Goal: Task Accomplishment & Management: Use online tool/utility

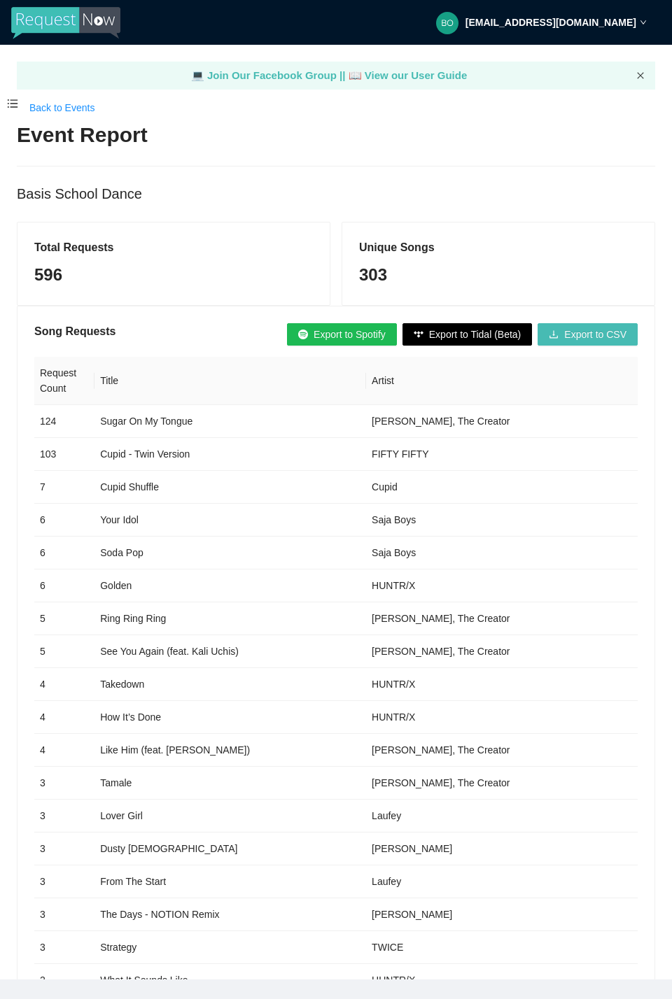
click at [638, 73] on icon "close" at bounding box center [640, 75] width 6 height 6
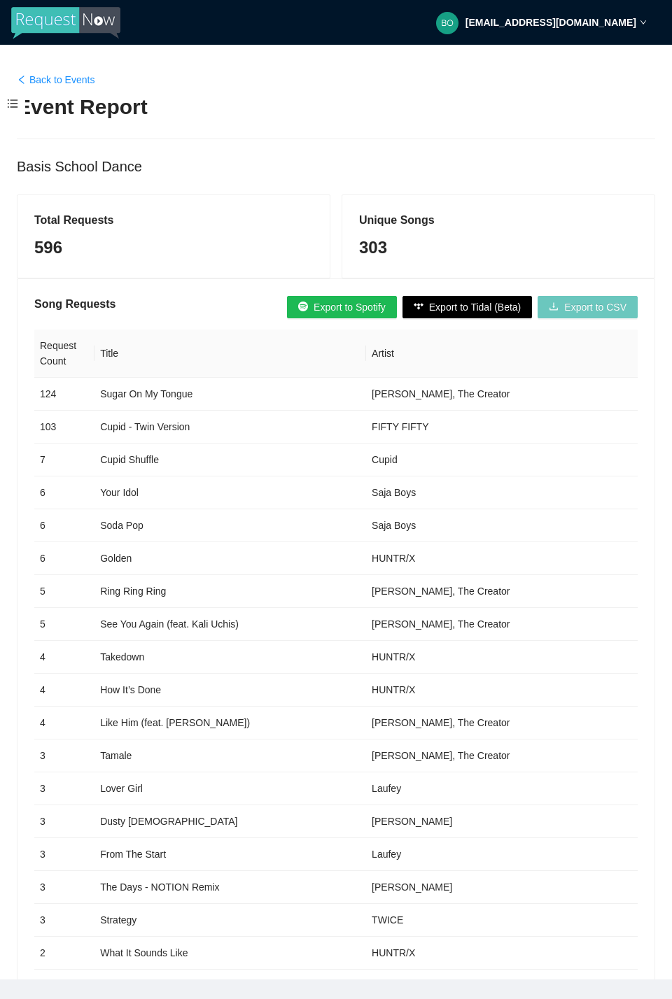
click at [591, 305] on span "Export to CSV" at bounding box center [595, 307] width 62 height 15
click at [272, 90] on div "Back to Events Event Report Basis School Dance" at bounding box center [336, 125] width 638 height 106
drag, startPoint x: 99, startPoint y: 391, endPoint x: 213, endPoint y: 384, distance: 114.3
click at [213, 384] on td "Sugar On My Tongue" at bounding box center [230, 394] width 272 height 33
click at [132, 308] on div "Song Requests Export to Spotify Export to Tidal (Beta) Export to CSV" at bounding box center [335, 307] width 603 height 22
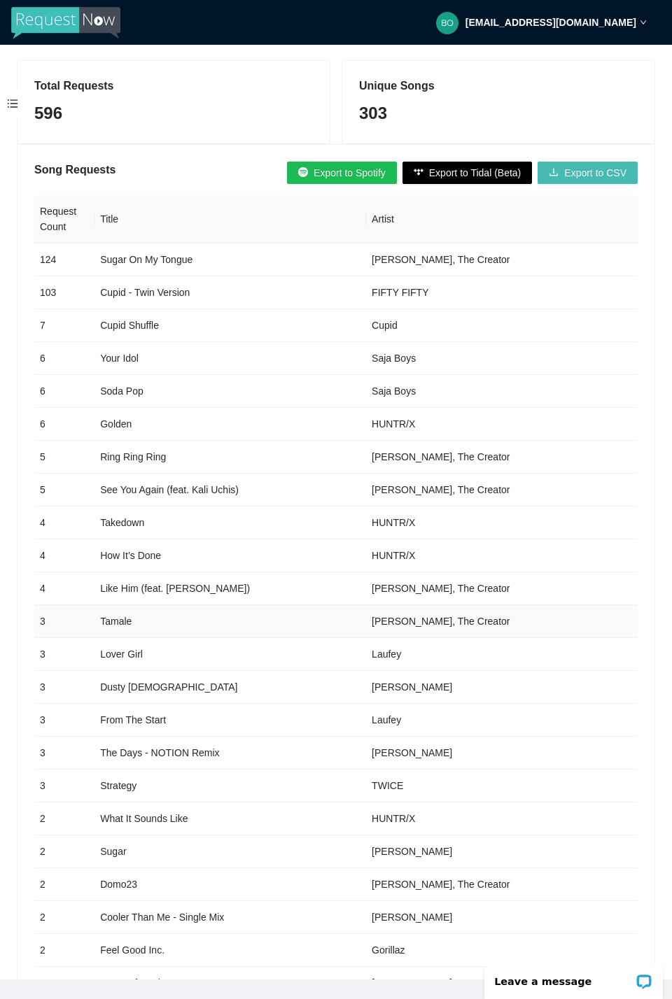
scroll to position [280, 0]
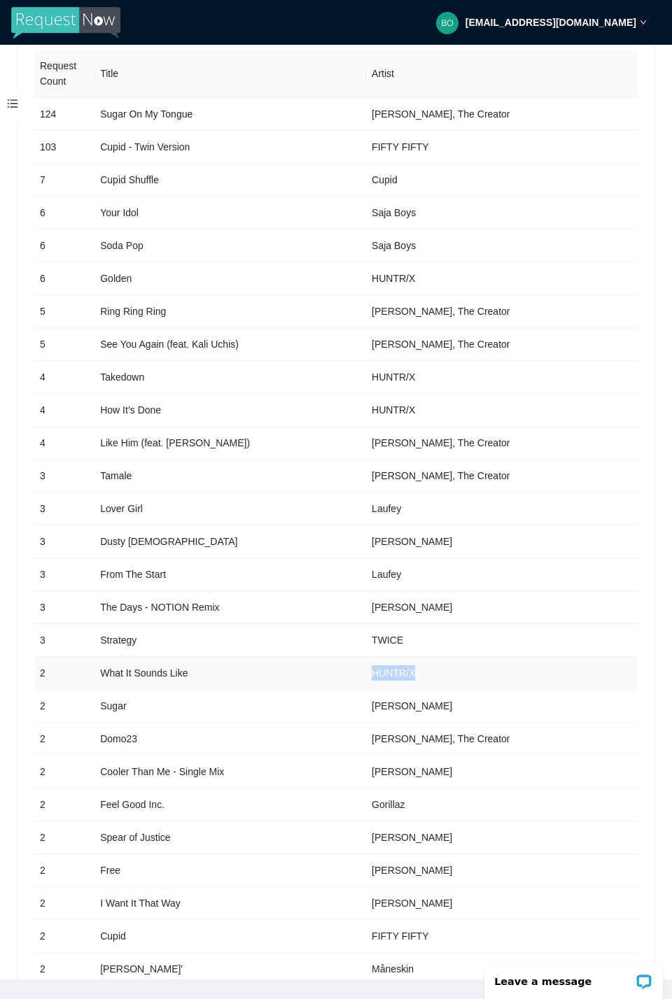
drag, startPoint x: 428, startPoint y: 673, endPoint x: 353, endPoint y: 675, distance: 74.2
click at [353, 675] on tr "2 What It Sounds Like HUNTR/X" at bounding box center [335, 673] width 603 height 33
drag, startPoint x: 97, startPoint y: 374, endPoint x: 435, endPoint y: 412, distance: 340.1
click at [118, 375] on td "Takedown" at bounding box center [230, 377] width 272 height 33
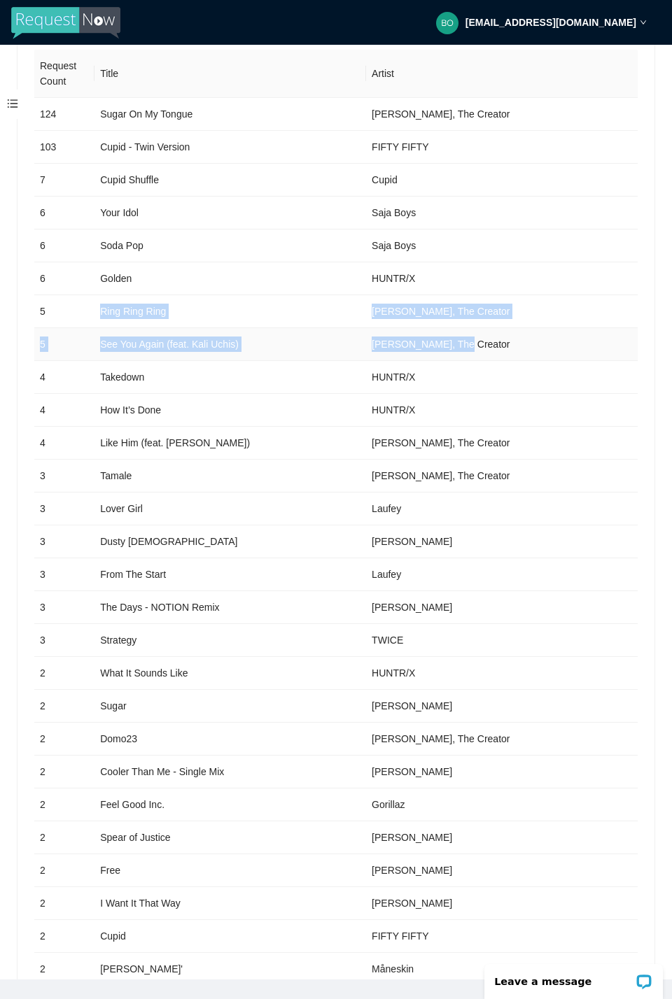
drag, startPoint x: 84, startPoint y: 297, endPoint x: 447, endPoint y: 339, distance: 365.6
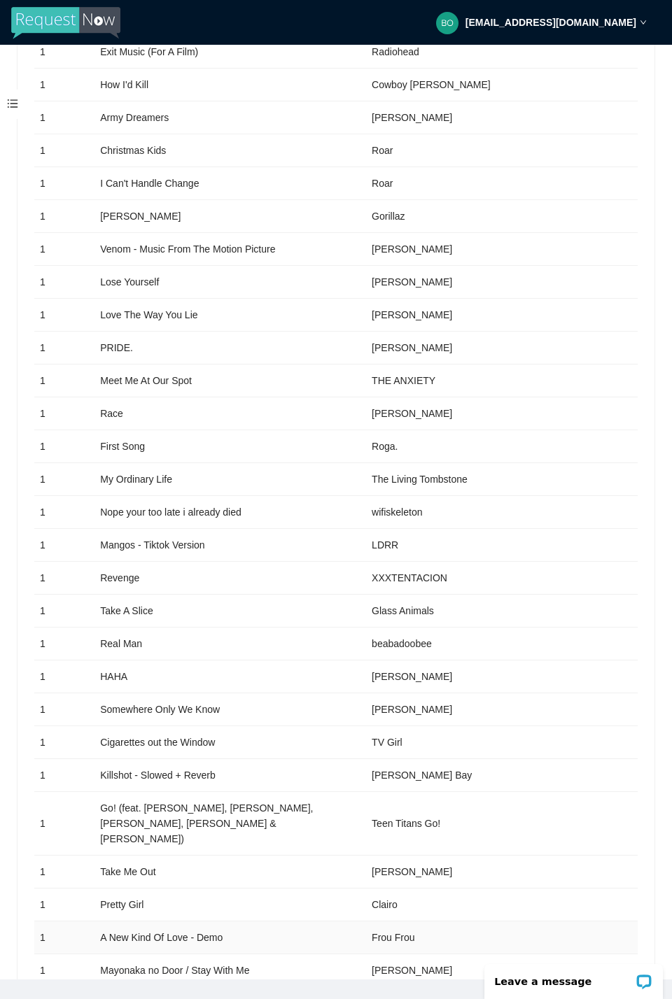
scroll to position [6439, 0]
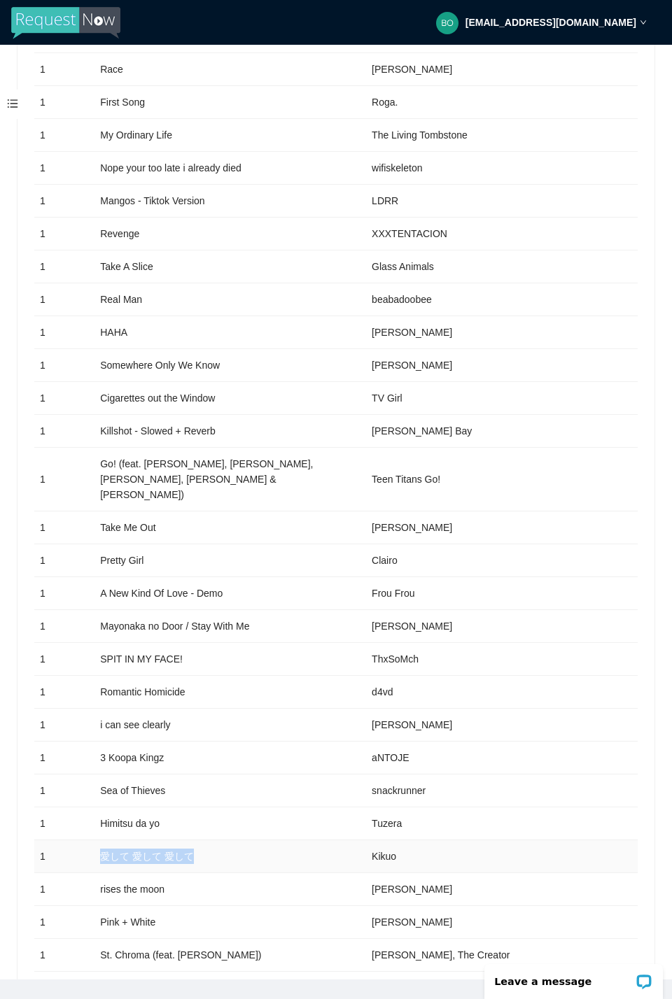
drag, startPoint x: 182, startPoint y: 788, endPoint x: 133, endPoint y: 773, distance: 51.1
click at [87, 841] on tr "1 愛して 愛して 愛して Kikuo" at bounding box center [335, 857] width 603 height 33
copy tr "愛して 愛して 愛して"
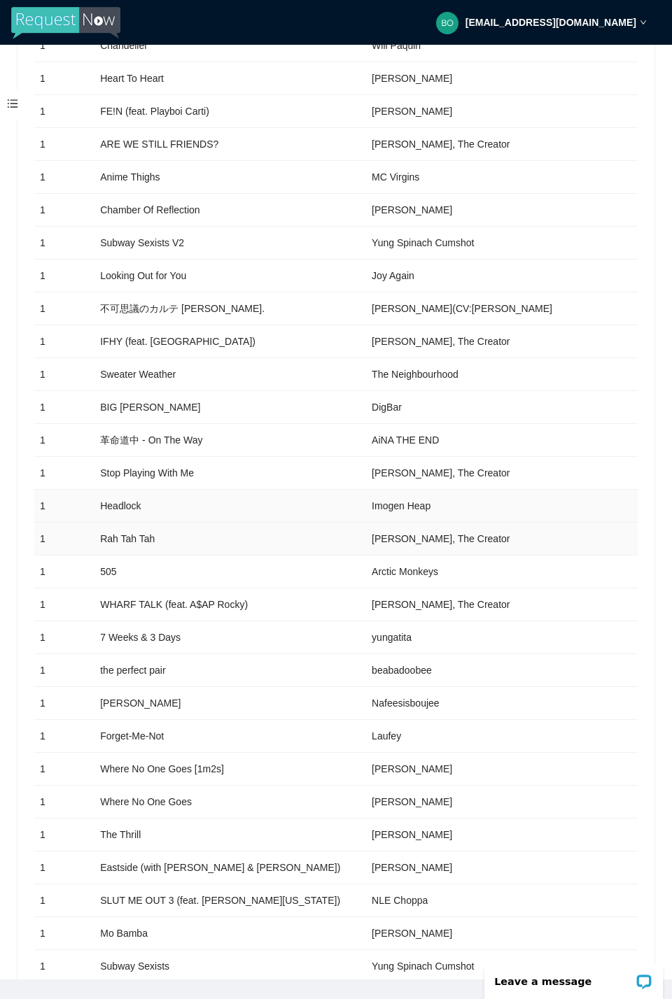
scroll to position [8304, 0]
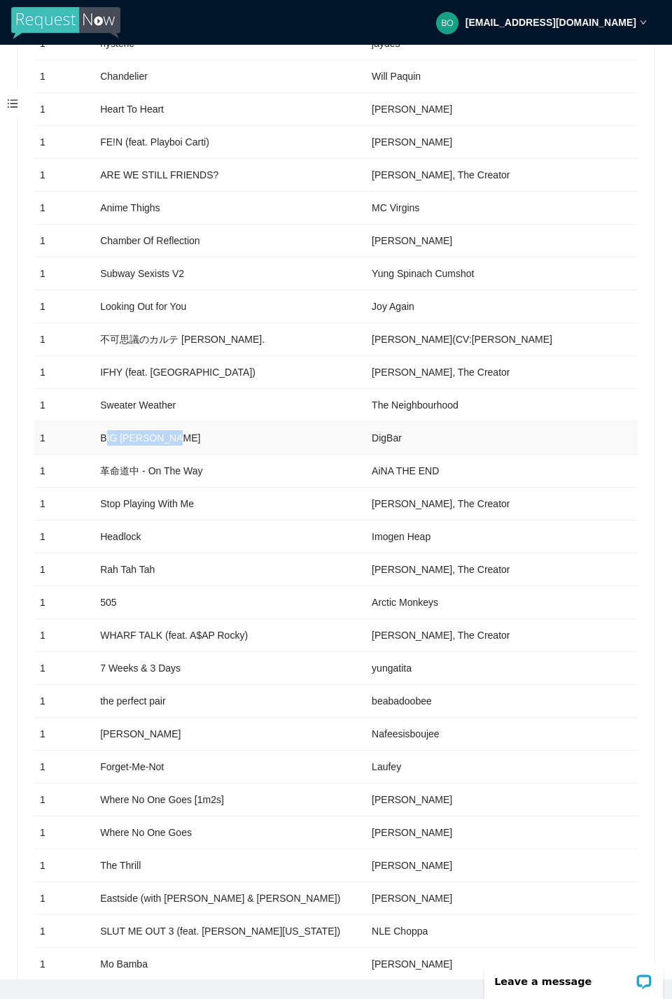
drag, startPoint x: 104, startPoint y: 354, endPoint x: 321, endPoint y: 361, distance: 217.8
click at [322, 422] on td "BIG [PERSON_NAME]" at bounding box center [230, 438] width 272 height 33
drag, startPoint x: 235, startPoint y: 358, endPoint x: 212, endPoint y: 355, distance: 23.3
click at [234, 422] on td "BIG [PERSON_NAME]" at bounding box center [230, 438] width 272 height 33
click at [84, 422] on td "1" at bounding box center [64, 438] width 60 height 33
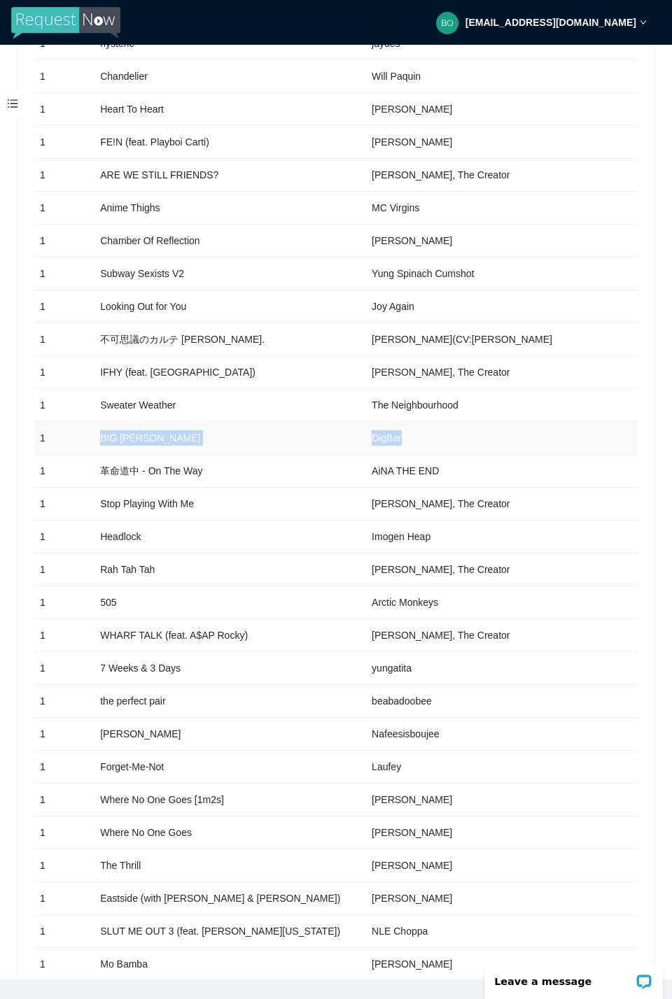
drag, startPoint x: 101, startPoint y: 355, endPoint x: 401, endPoint y: 353, distance: 300.2
click at [401, 422] on tr "1 BIG [PERSON_NAME]" at bounding box center [335, 438] width 603 height 33
copy tr "BIG [PERSON_NAME]"
click at [276, 751] on td "Forget-Me-Not" at bounding box center [230, 767] width 272 height 33
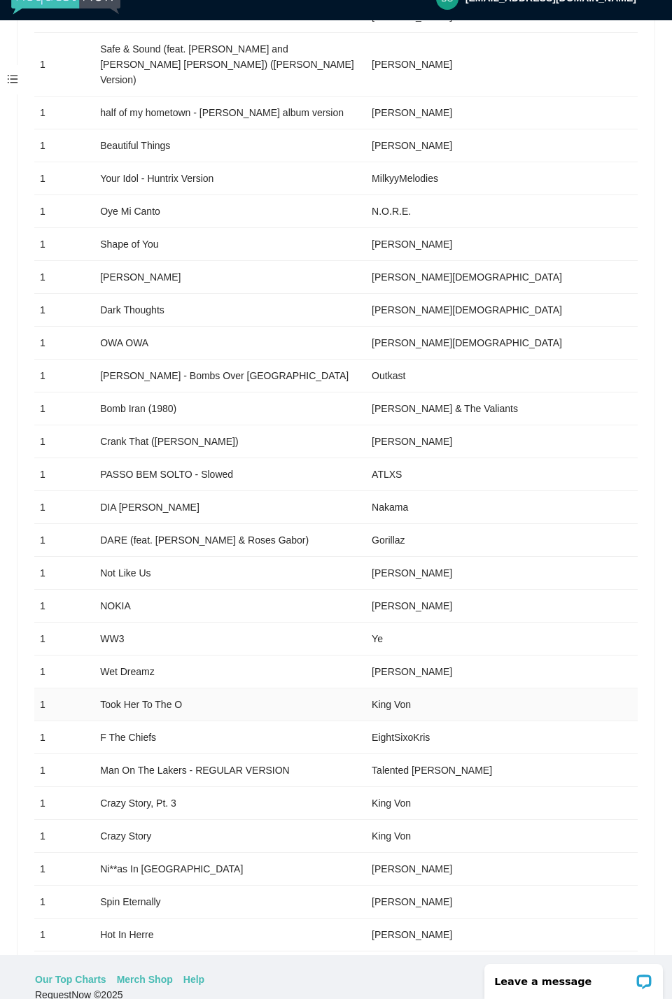
scroll to position [45, 0]
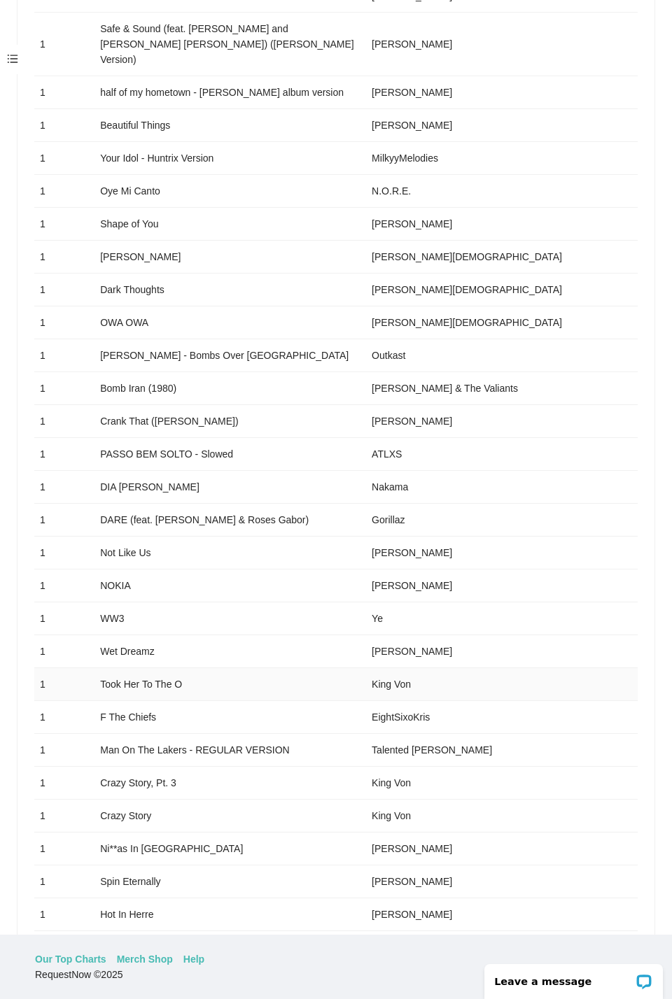
click at [266, 668] on td "Took Her To The O" at bounding box center [230, 684] width 272 height 33
